Goal: Contribute content

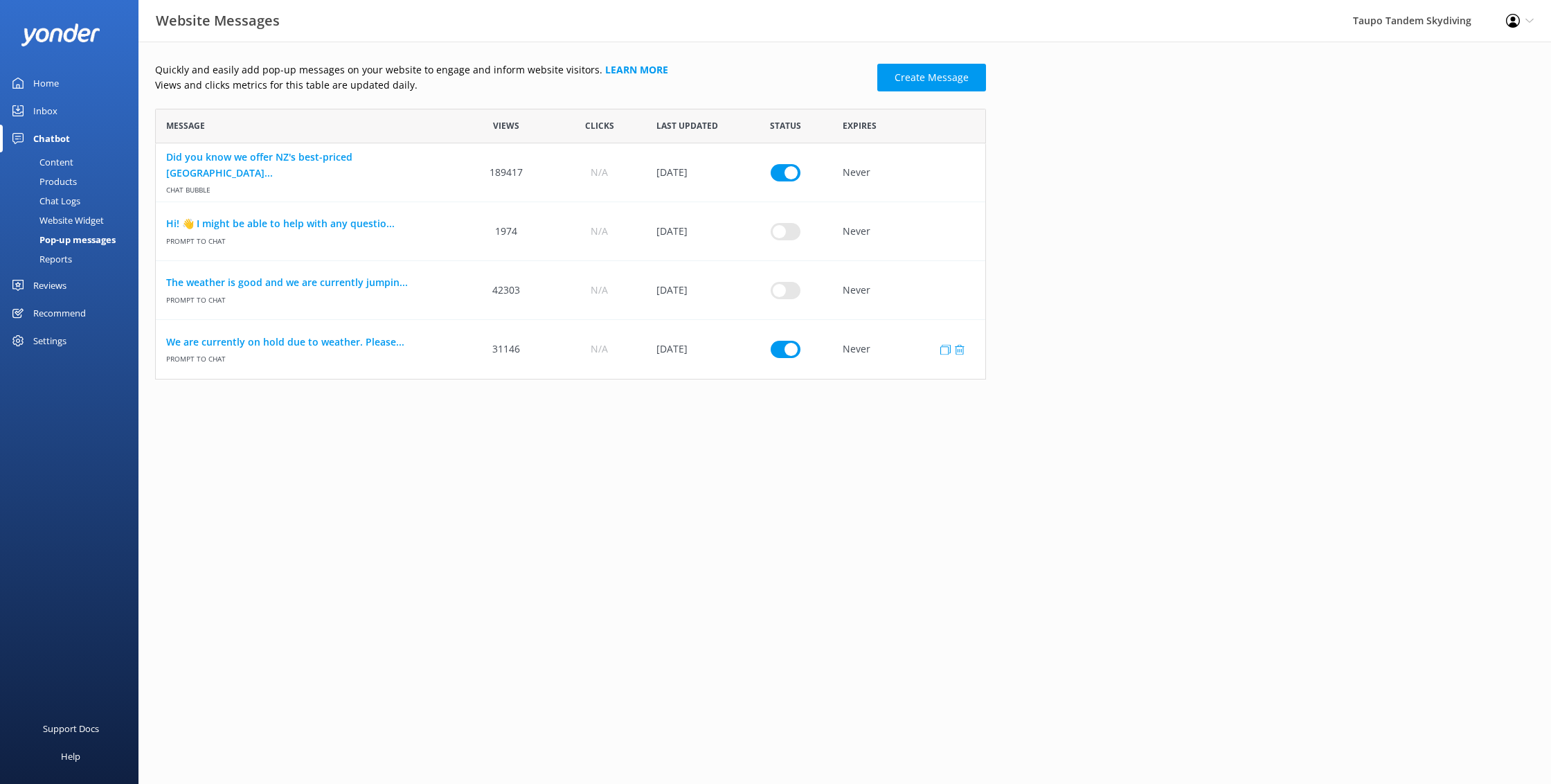
scroll to position [271, 831]
click at [790, 349] on input "row" at bounding box center [785, 349] width 29 height 17
checkbox input "false"
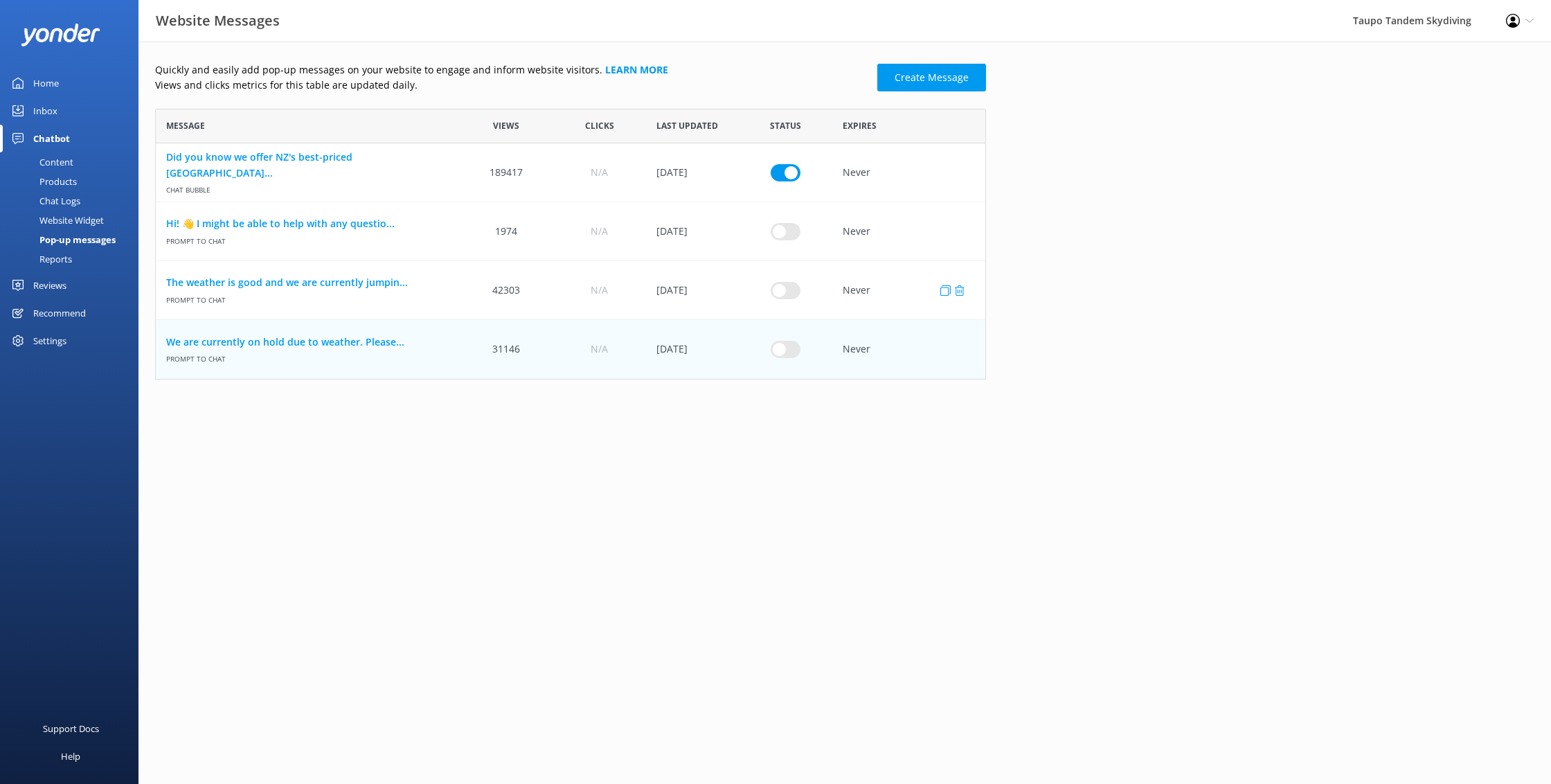
click at [793, 283] on input "row" at bounding box center [785, 290] width 29 height 17
checkbox input "true"
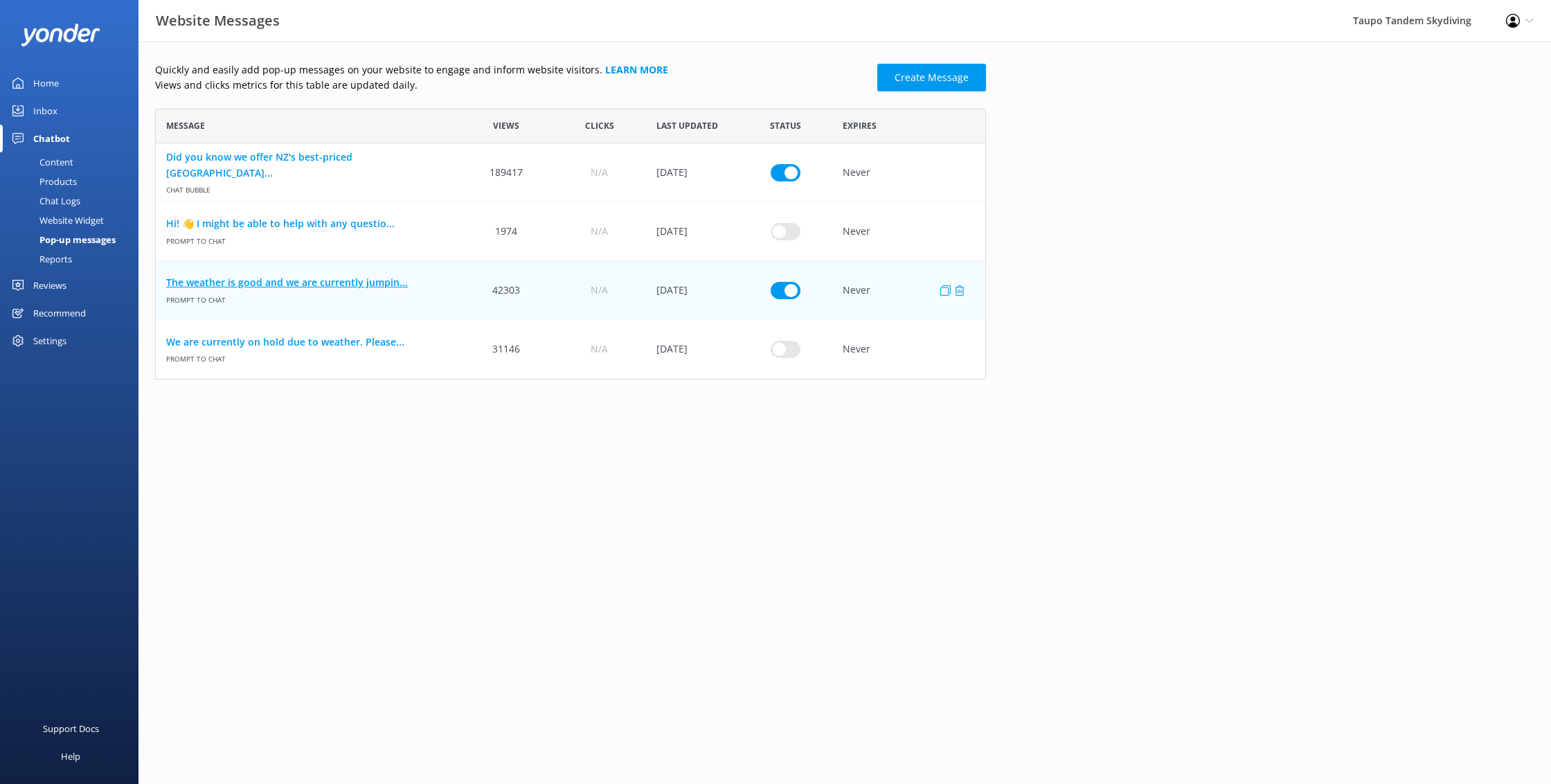
click at [383, 286] on link "The weather is good and we are currently jumpin..." at bounding box center [308, 282] width 283 height 15
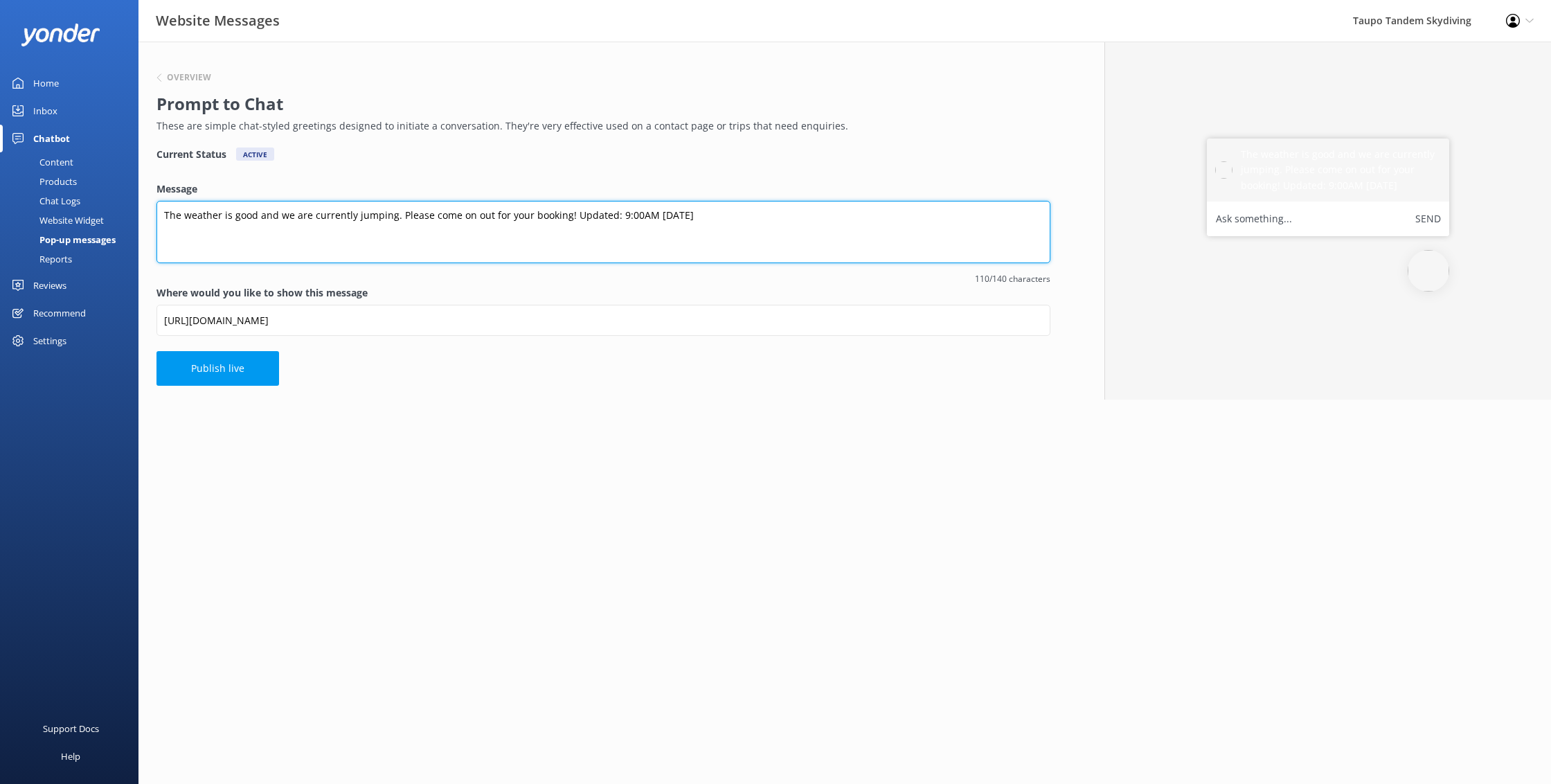
drag, startPoint x: 613, startPoint y: 217, endPoint x: 710, endPoint y: 206, distance: 97.6
click at [710, 206] on textarea "The weather is good and we are currently jumping. Please come on out for your b…" at bounding box center [603, 232] width 894 height 62
drag, startPoint x: 718, startPoint y: 206, endPoint x: 713, endPoint y: 212, distance: 7.8
click at [718, 206] on textarea "The weather is good and we are currently jumping. Please come on out for your b…" at bounding box center [603, 232] width 894 height 62
click at [612, 213] on textarea "The weather is good and we are currently jumping. Please come on out for your b…" at bounding box center [603, 232] width 894 height 62
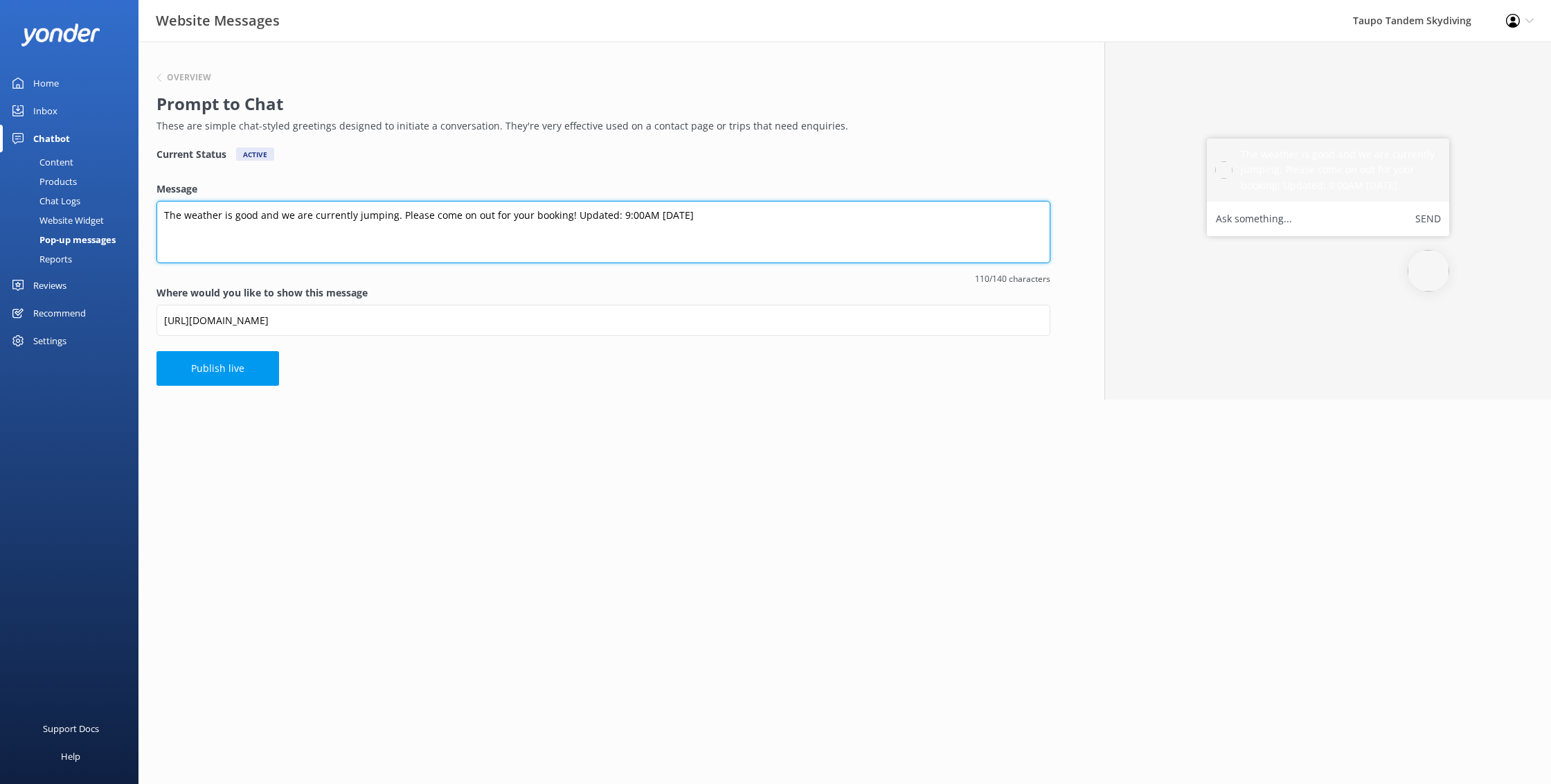
drag, startPoint x: 612, startPoint y: 213, endPoint x: 680, endPoint y: 216, distance: 68.1
click at [680, 216] on textarea "The weather is good and we are currently jumping. Please come on out for your b…" at bounding box center [603, 232] width 894 height 62
type textarea "The weather is good and we are currently jumping. Please come on out for your b…"
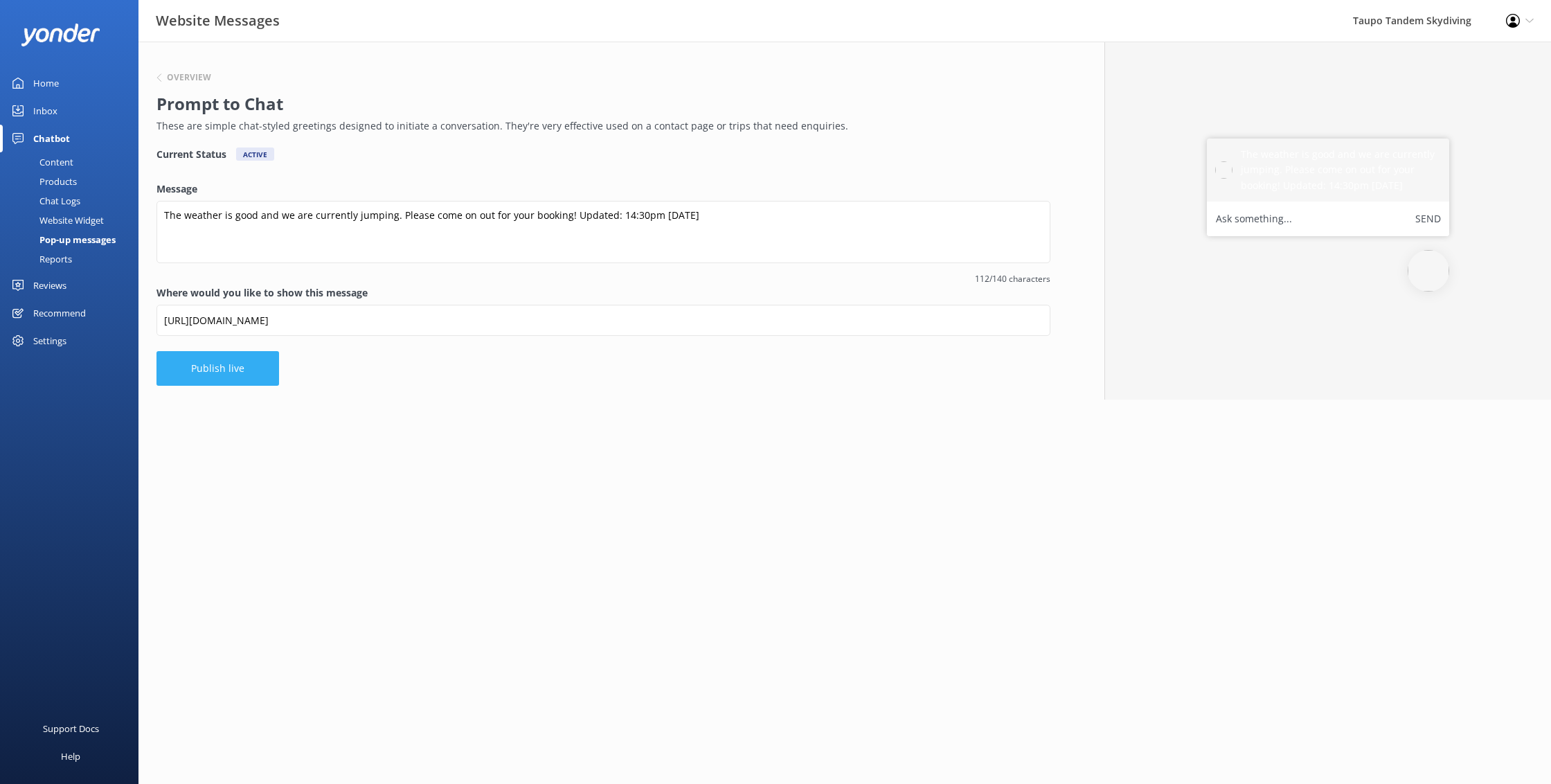
click at [266, 360] on button "Publish live" at bounding box center [217, 368] width 122 height 35
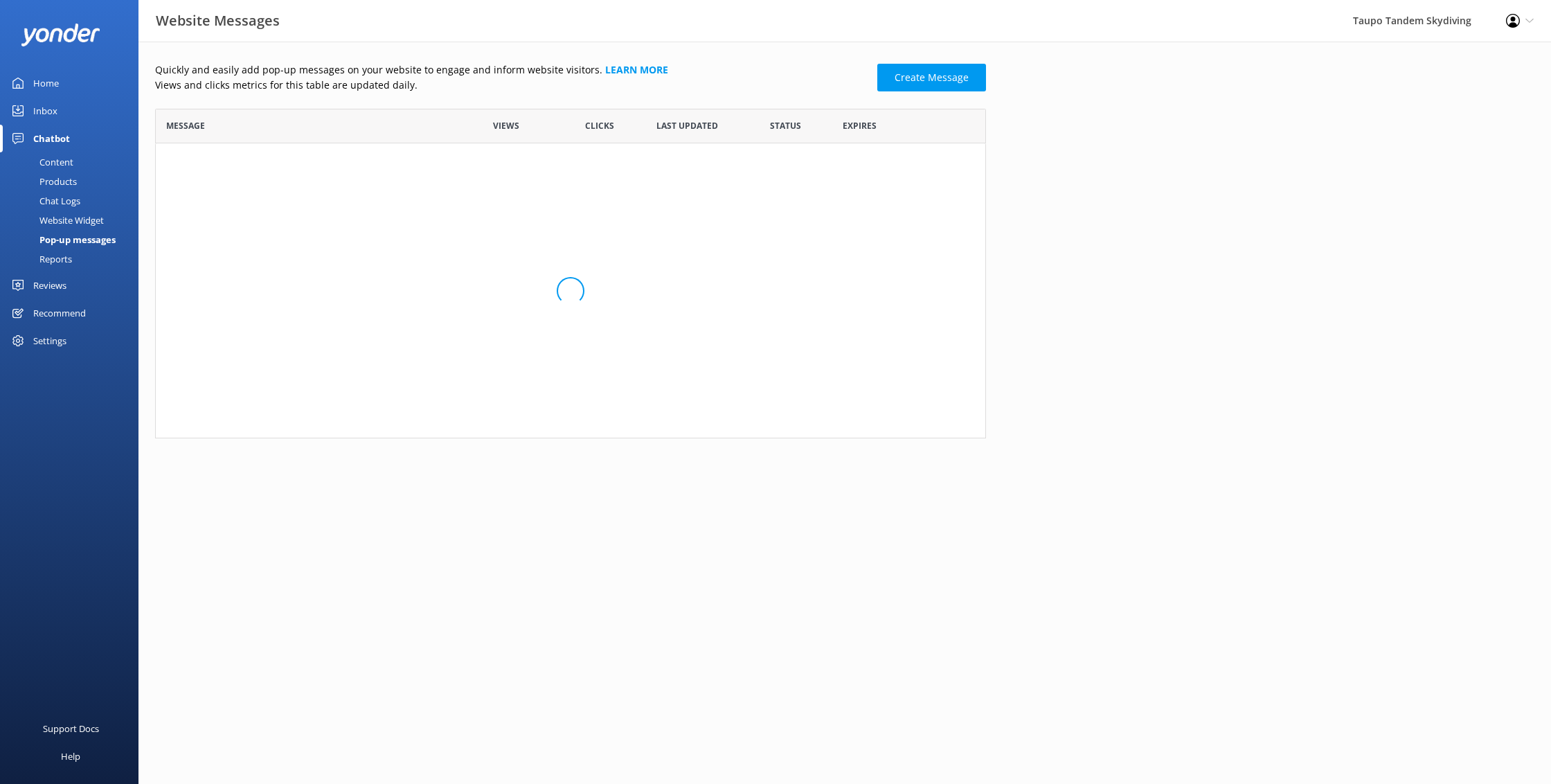
scroll to position [271, 831]
